Goal: Transaction & Acquisition: Purchase product/service

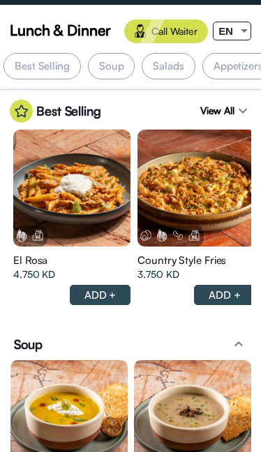
click at [241, 28] on div at bounding box center [244, 30] width 13 height 17
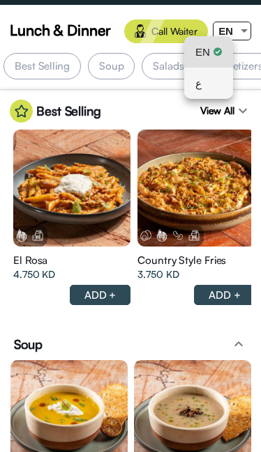
click at [204, 83] on div "ع" at bounding box center [208, 83] width 26 height 31
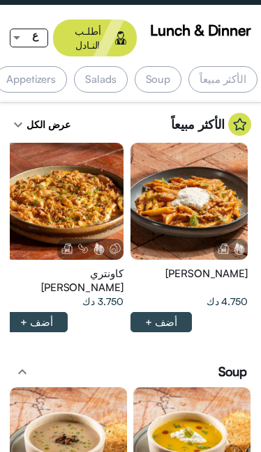
click at [33, 186] on div at bounding box center [64, 201] width 117 height 117
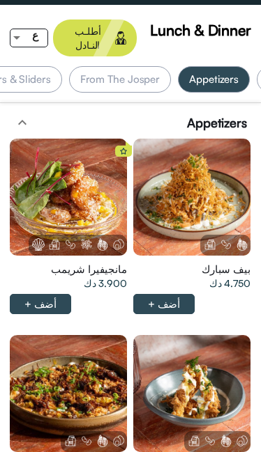
click at [208, 154] on div at bounding box center [191, 197] width 117 height 117
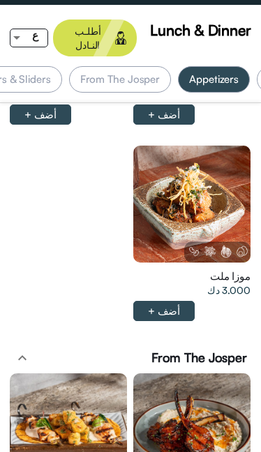
click at [195, 146] on div at bounding box center [191, 204] width 117 height 117
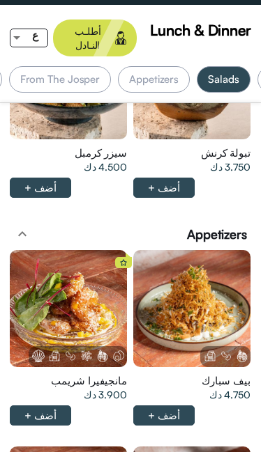
click at [208, 264] on div at bounding box center [191, 308] width 117 height 117
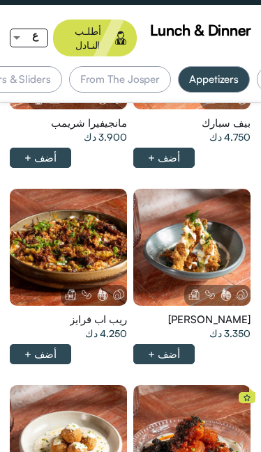
click at [91, 222] on div at bounding box center [68, 247] width 117 height 117
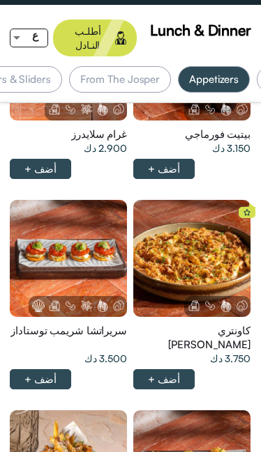
scroll to position [0, -182]
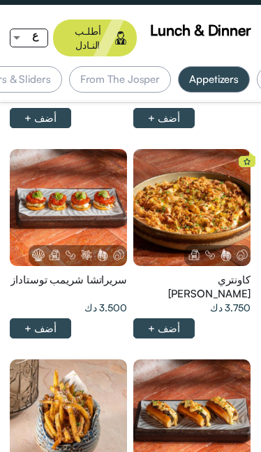
click at [205, 173] on div at bounding box center [191, 207] width 117 height 117
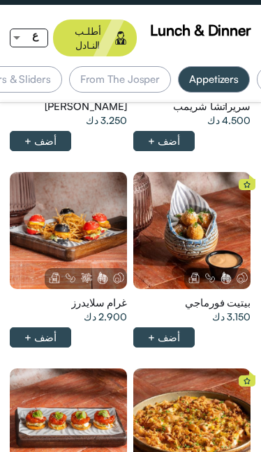
click at [101, 201] on div at bounding box center [68, 230] width 117 height 117
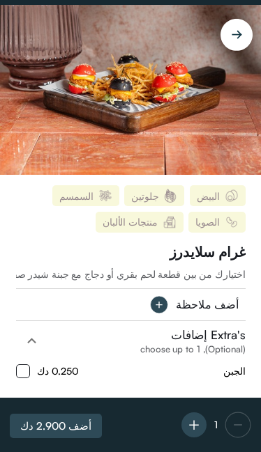
scroll to position [3, 0]
